Goal: Navigation & Orientation: Find specific page/section

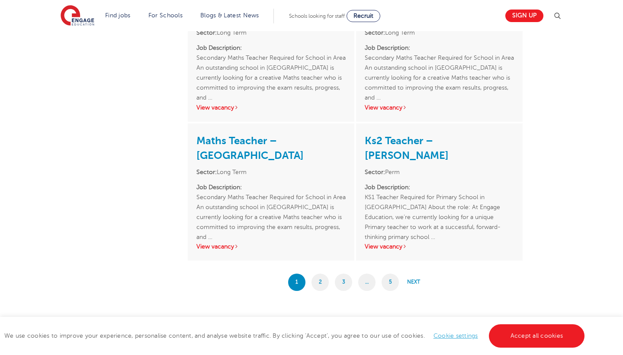
scroll to position [1428, 0]
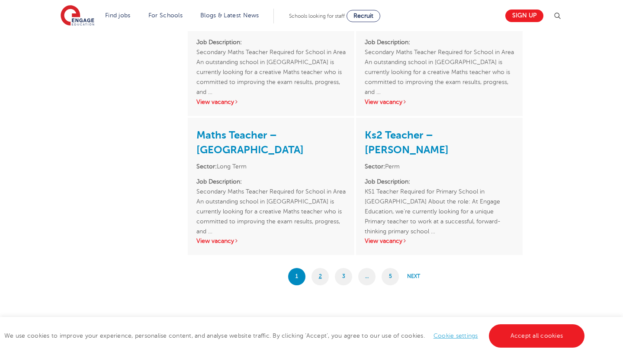
click at [319, 271] on link "2" at bounding box center [319, 276] width 17 height 17
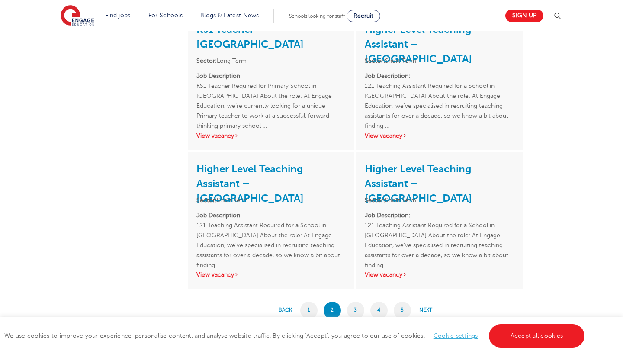
scroll to position [1314, 0]
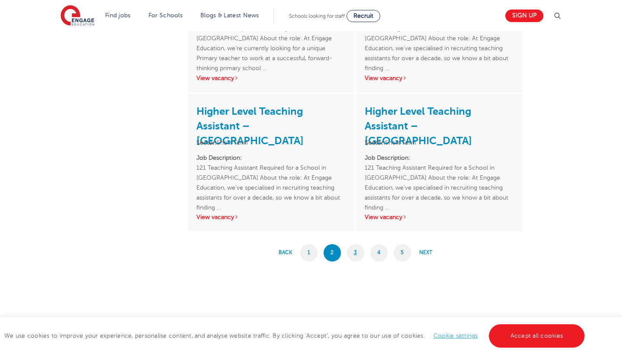
click at [355, 250] on link "3" at bounding box center [355, 252] width 17 height 17
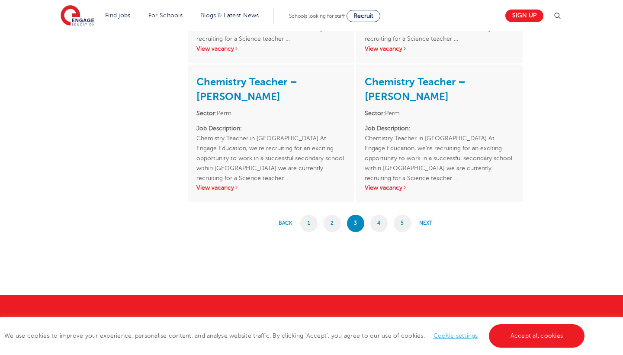
scroll to position [1465, 0]
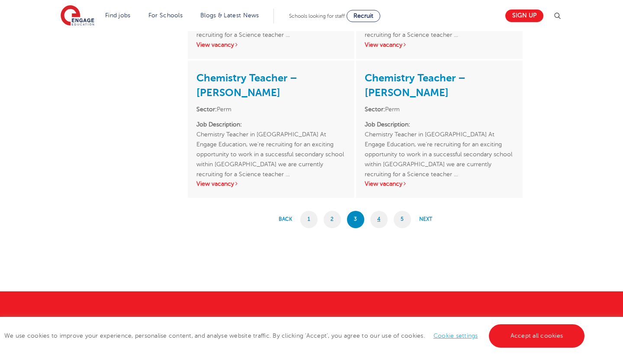
click at [378, 218] on link "4" at bounding box center [378, 219] width 17 height 17
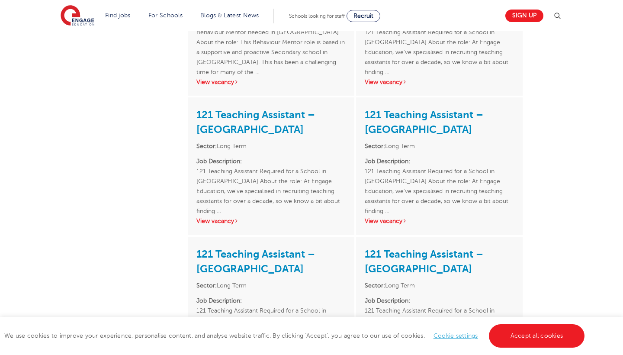
scroll to position [814, 0]
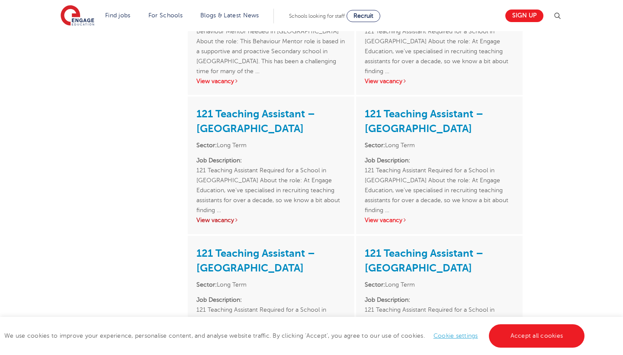
click at [218, 217] on link "View vacancy" at bounding box center [217, 220] width 42 height 6
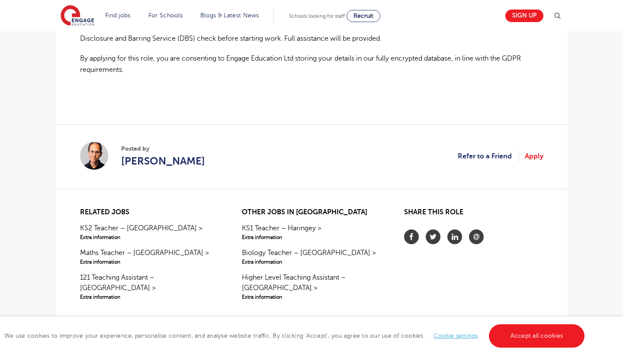
scroll to position [688, 0]
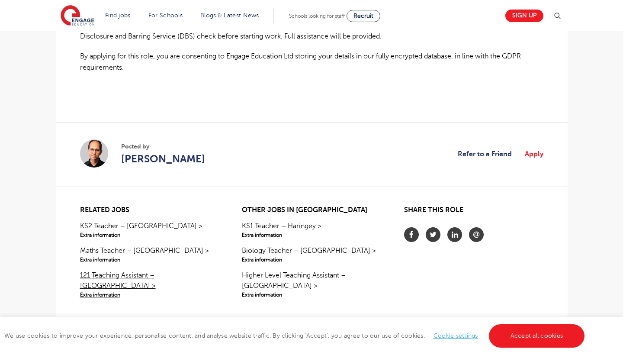
click at [146, 270] on link "121 Teaching Assistant – Wandsworth > Extra information" at bounding box center [149, 284] width 139 height 29
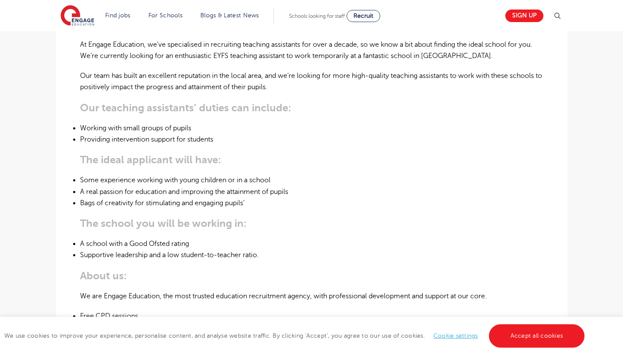
scroll to position [303, 0]
